Goal: Task Accomplishment & Management: Manage account settings

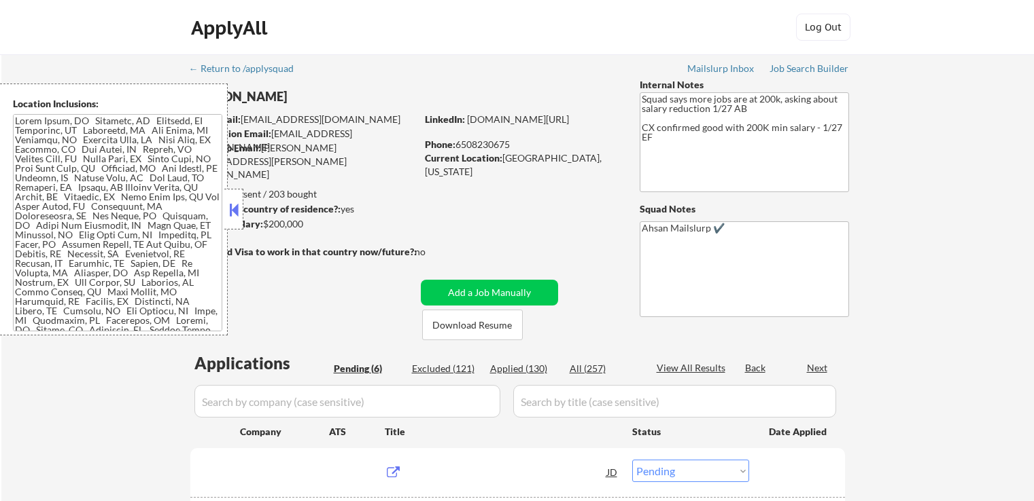
select select ""pending""
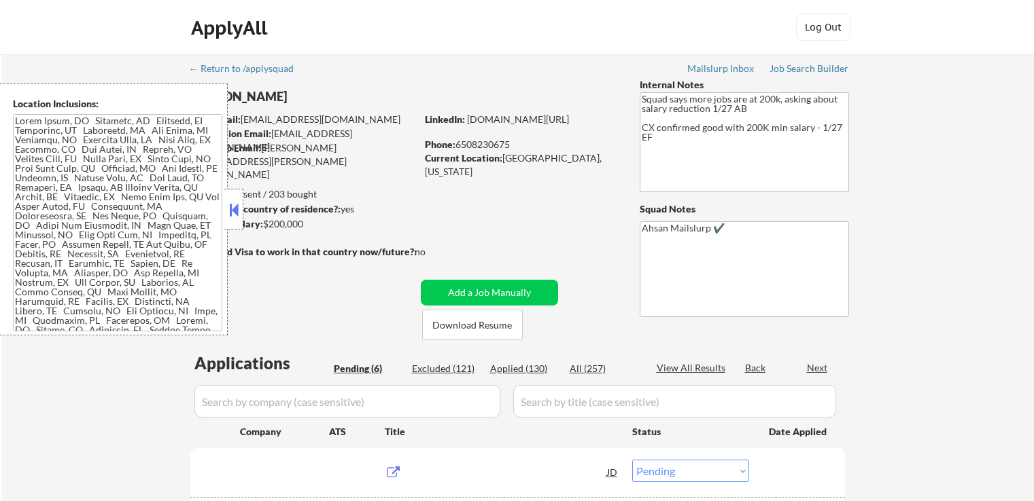
select select ""pending""
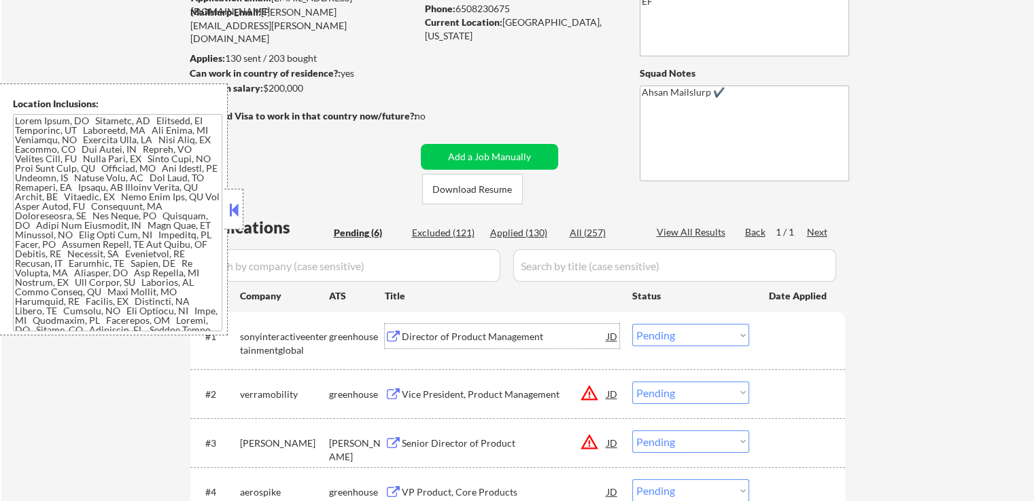
click at [416, 342] on div "Director of Product Management" at bounding box center [504, 337] width 205 height 14
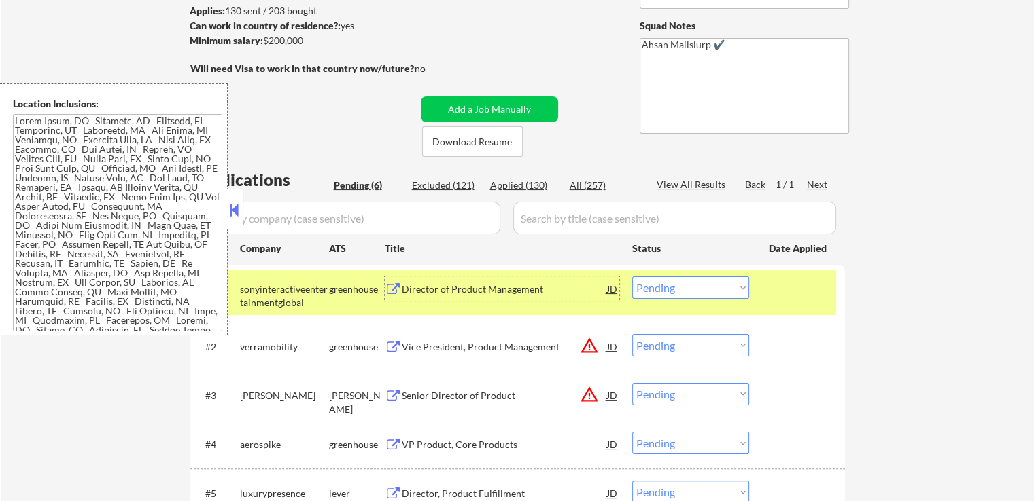
scroll to position [204, 0]
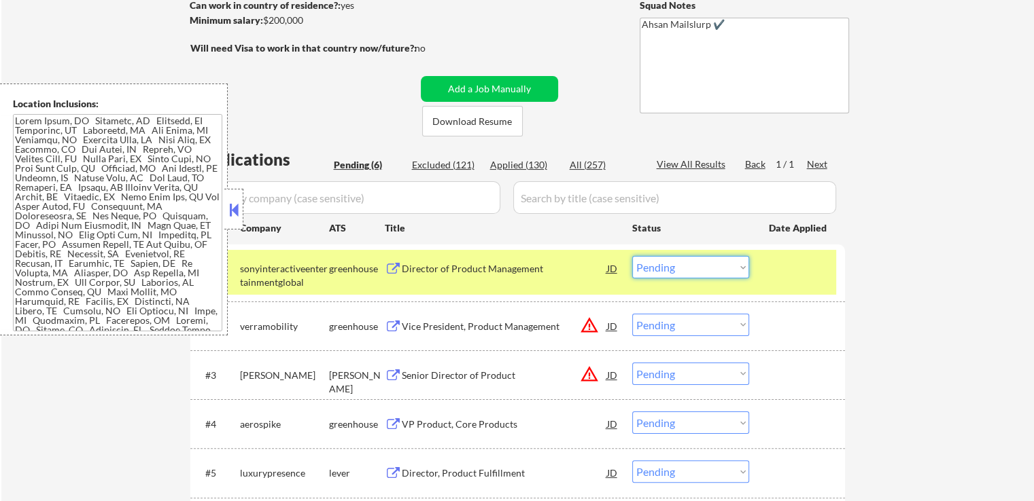
click at [671, 267] on select "Choose an option... Pending Applied Excluded (Questions) Excluded (Expired) Exc…" at bounding box center [690, 267] width 117 height 22
click at [632, 256] on select "Choose an option... Pending Applied Excluded (Questions) Excluded (Expired) Exc…" at bounding box center [690, 267] width 117 height 22
select select ""pending""
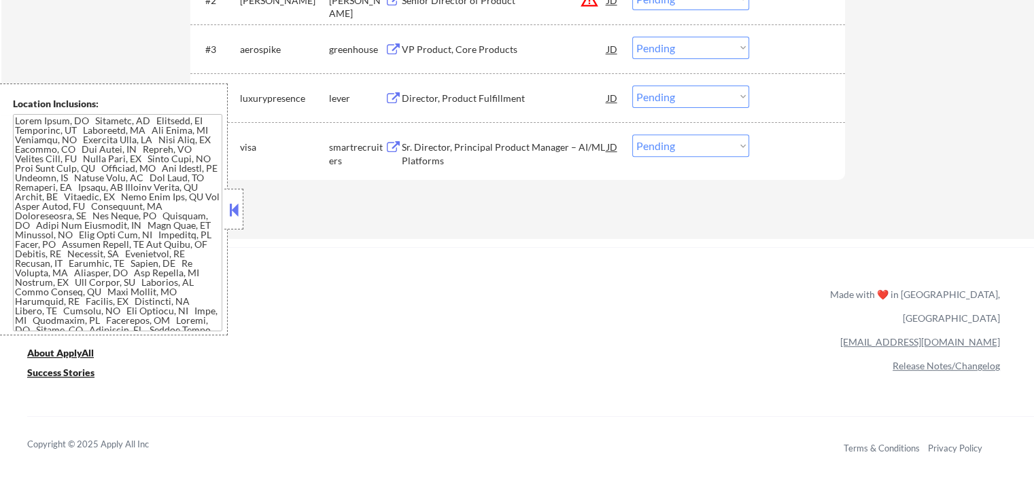
scroll to position [544, 0]
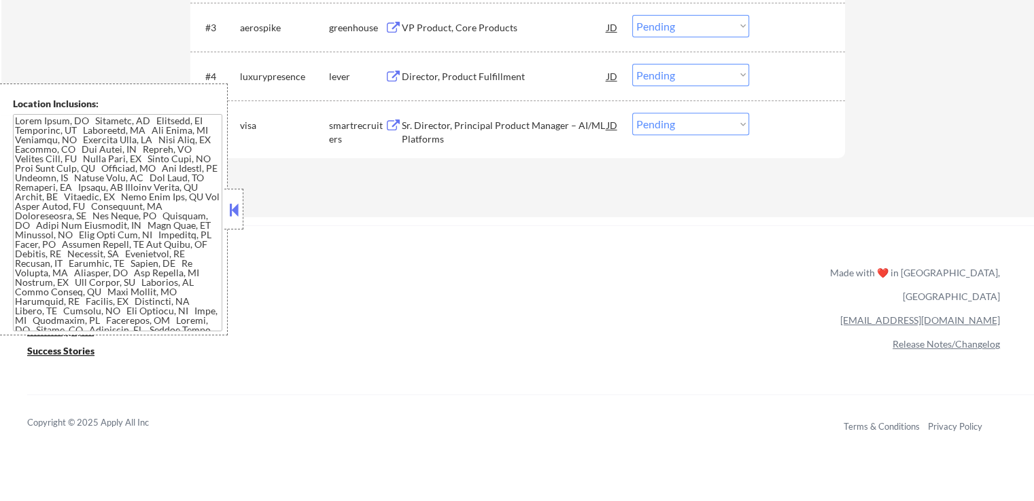
click at [429, 77] on div "Director, Product Fulfillment" at bounding box center [504, 77] width 205 height 14
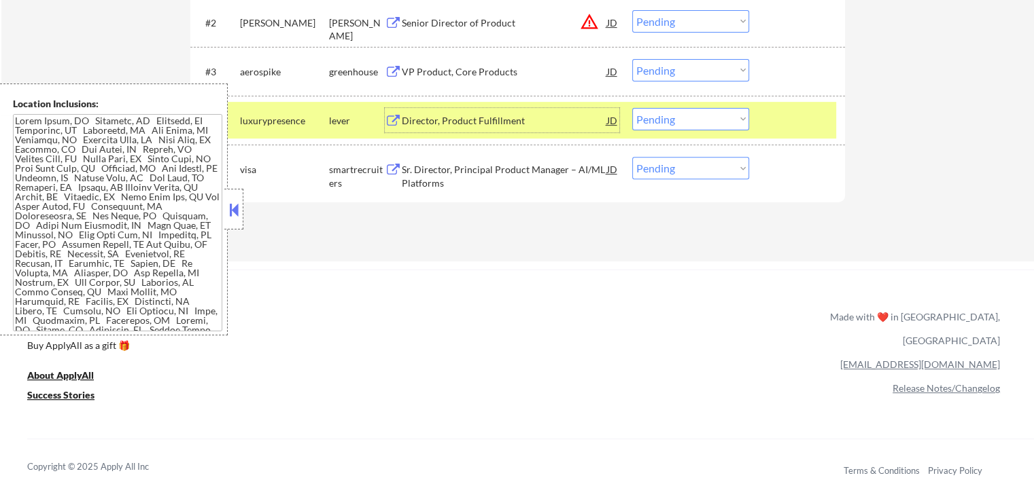
scroll to position [476, 0]
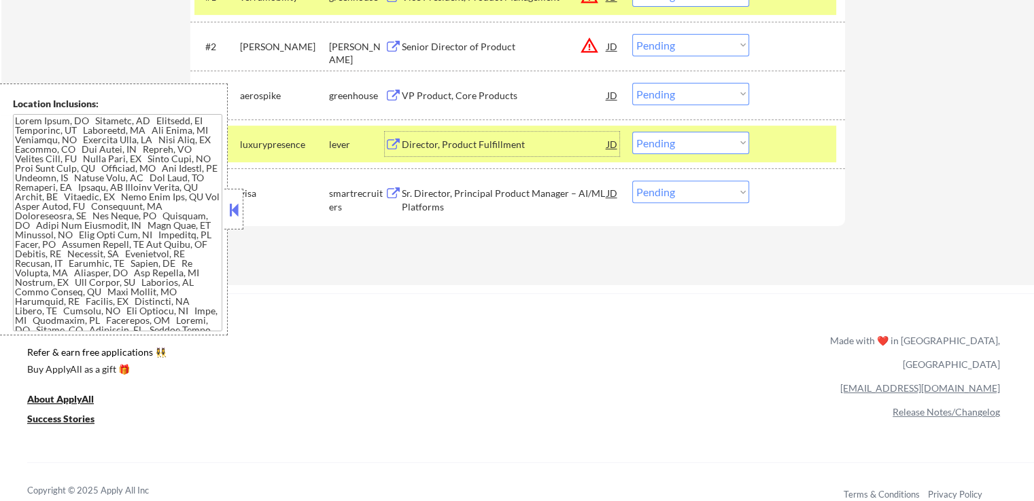
click at [684, 151] on select "Choose an option... Pending Applied Excluded (Questions) Excluded (Expired) Exc…" at bounding box center [690, 143] width 117 height 22
click at [632, 132] on select "Choose an option... Pending Applied Excluded (Questions) Excluded (Expired) Exc…" at bounding box center [690, 143] width 117 height 22
select select ""pending""
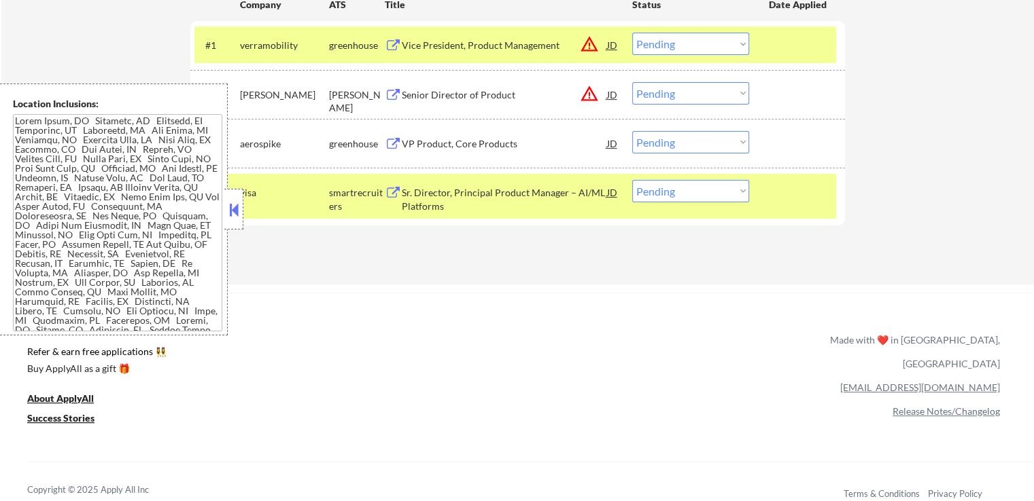
scroll to position [408, 0]
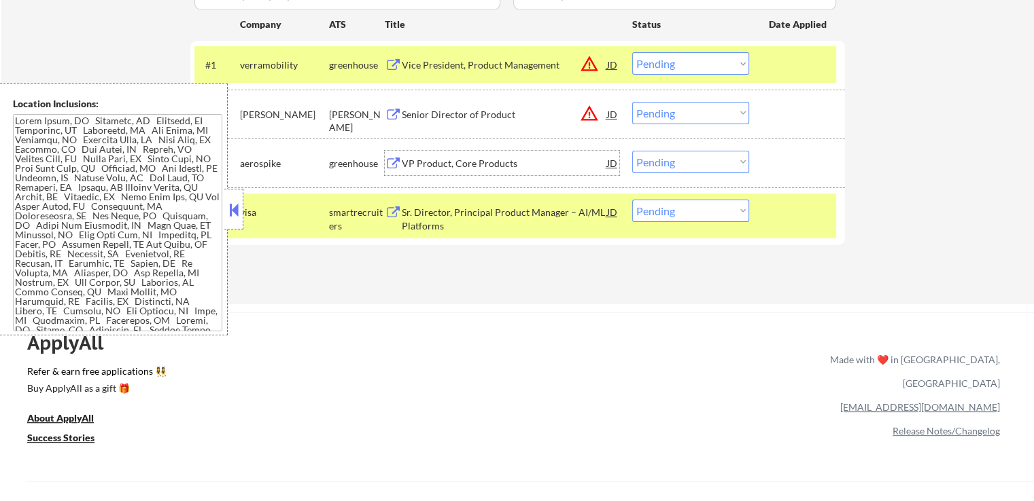
click at [406, 162] on div "VP Product, Core Products" at bounding box center [504, 164] width 205 height 14
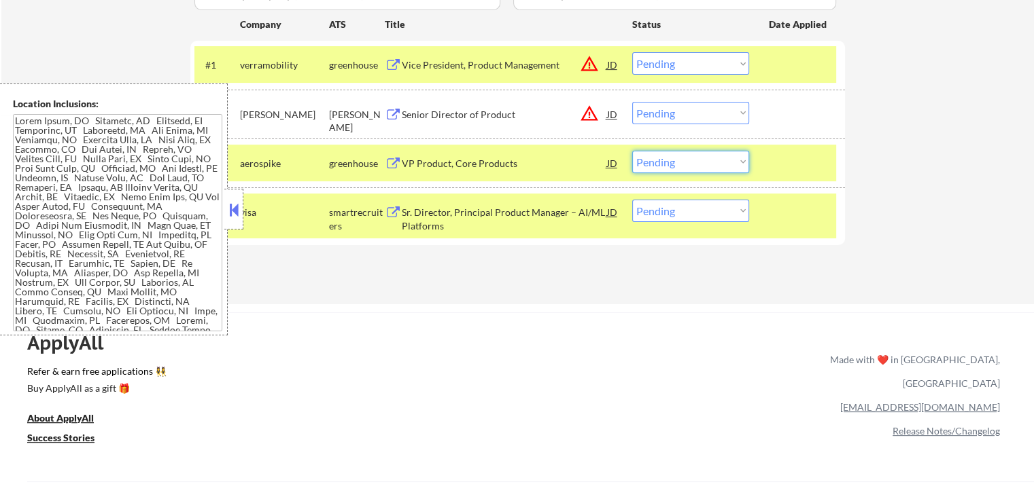
click at [693, 162] on select "Choose an option... Pending Applied Excluded (Questions) Excluded (Expired) Exc…" at bounding box center [690, 162] width 117 height 22
click at [632, 151] on select "Choose an option... Pending Applied Excluded (Questions) Excluded (Expired) Exc…" at bounding box center [690, 162] width 117 height 22
select select ""pending""
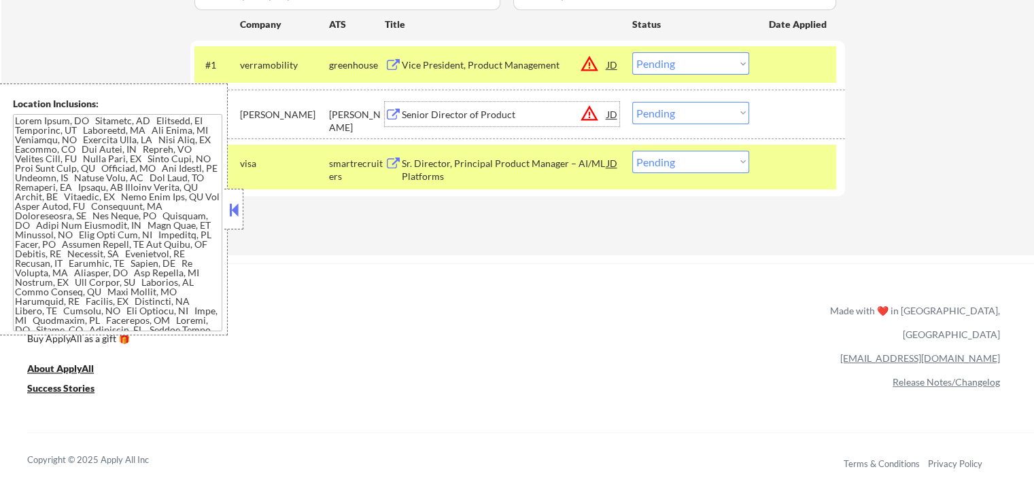
click at [412, 116] on div "Senior Director of Product" at bounding box center [504, 115] width 205 height 14
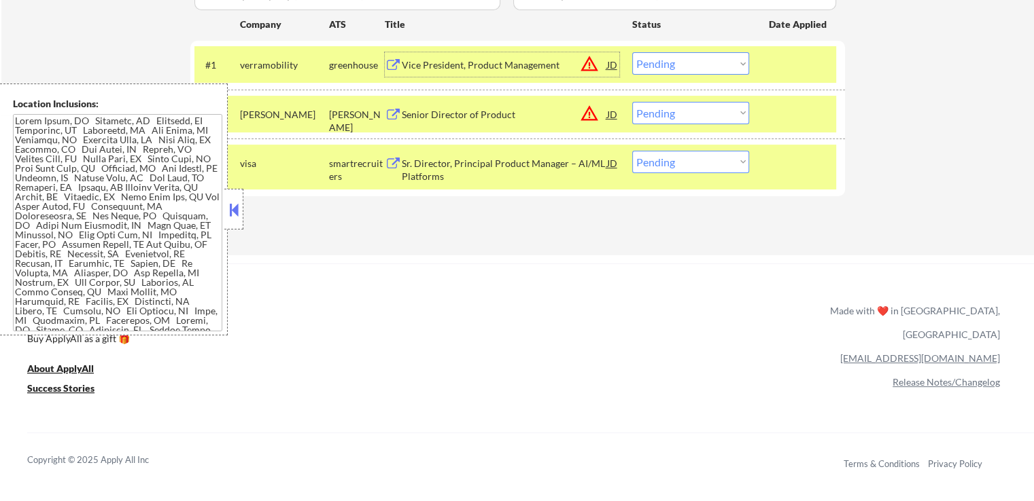
click at [432, 64] on div "Vice President, Product Management" at bounding box center [504, 65] width 205 height 14
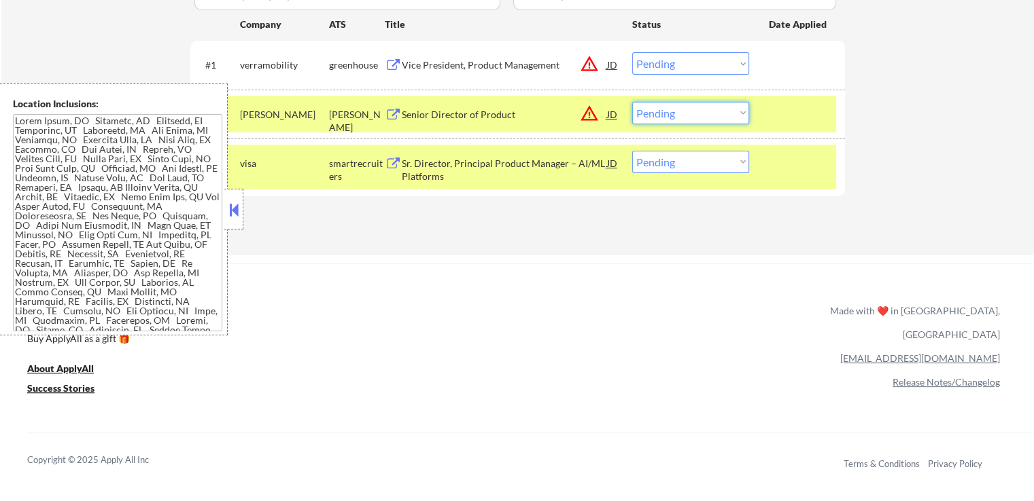
click at [668, 113] on select "Choose an option... Pending Applied Excluded (Questions) Excluded (Expired) Exc…" at bounding box center [690, 113] width 117 height 22
click at [632, 102] on select "Choose an option... Pending Applied Excluded (Questions) Excluded (Expired) Exc…" at bounding box center [690, 113] width 117 height 22
select select ""pending""
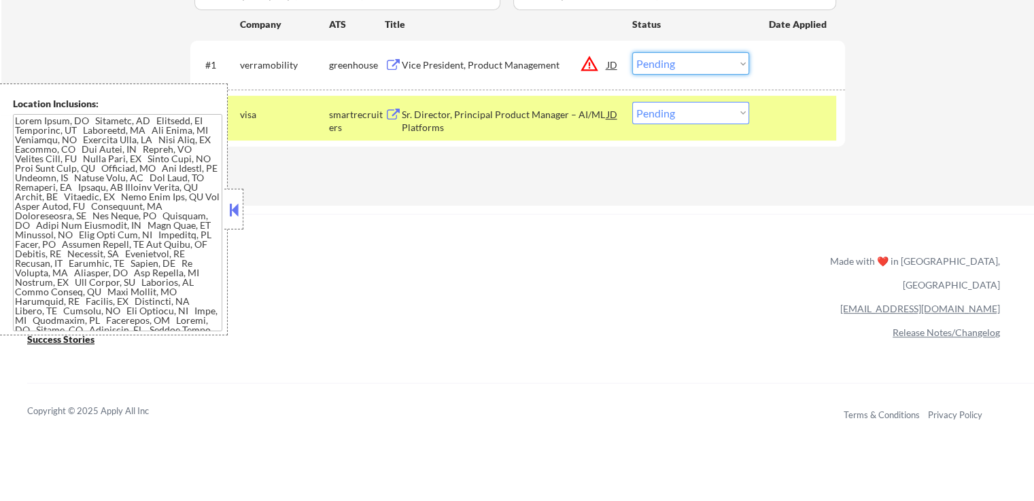
click at [683, 65] on select "Choose an option... Pending Applied Excluded (Questions) Excluded (Expired) Exc…" at bounding box center [690, 63] width 117 height 22
click at [632, 52] on select "Choose an option... Pending Applied Excluded (Questions) Excluded (Expired) Exc…" at bounding box center [690, 63] width 117 height 22
click at [419, 118] on div "Sr. Director, Principal Product Manager – AI/ML Platforms" at bounding box center [504, 121] width 205 height 27
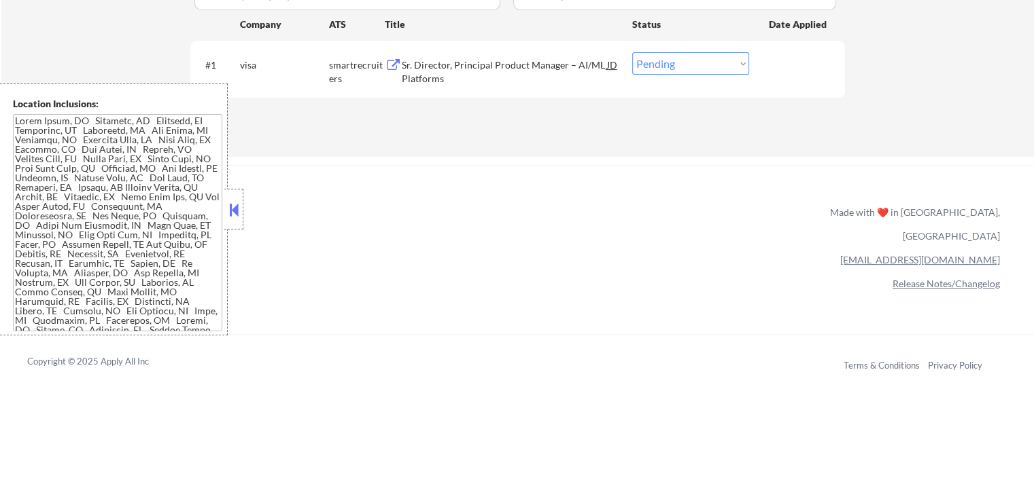
click at [698, 63] on select "Choose an option... Pending Applied Excluded (Questions) Excluded (Expired) Exc…" at bounding box center [690, 63] width 117 height 22
select select ""excluded__expired_""
click at [632, 52] on select "Choose an option... Pending Applied Excluded (Questions) Excluded (Expired) Exc…" at bounding box center [690, 63] width 117 height 22
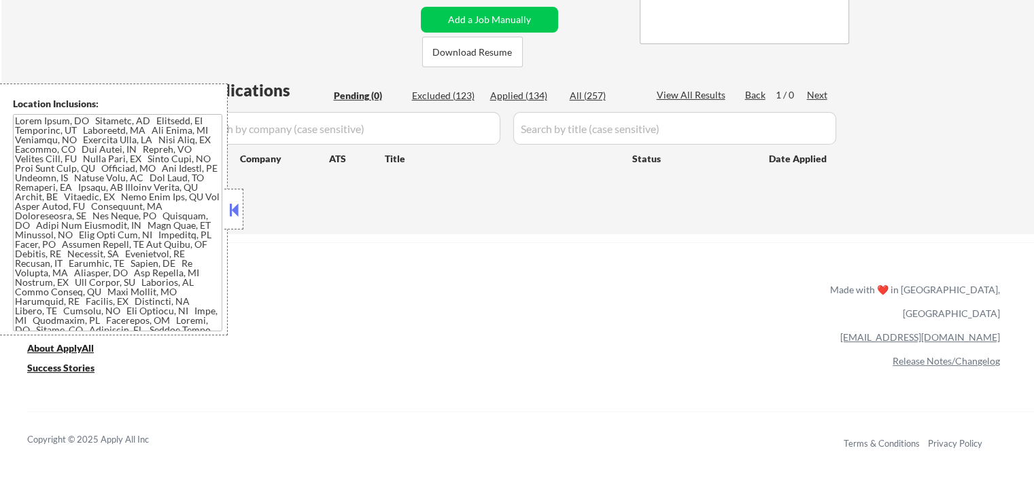
scroll to position [272, 0]
